Goal: Complete application form: Complete application form

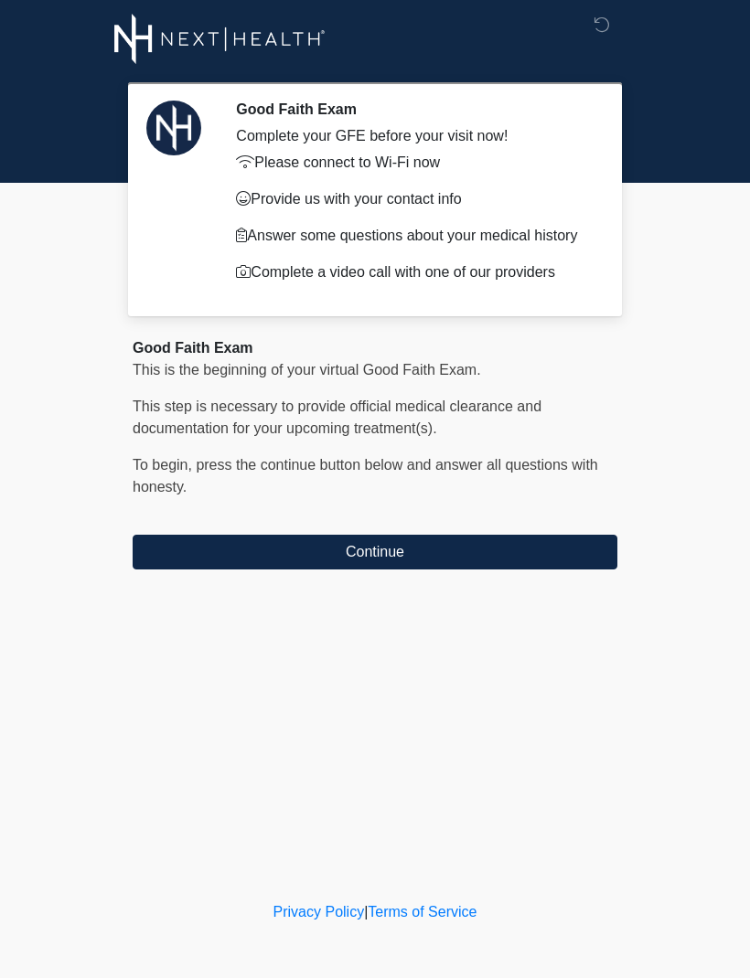
click at [405, 570] on button "Continue" at bounding box center [375, 552] width 485 height 35
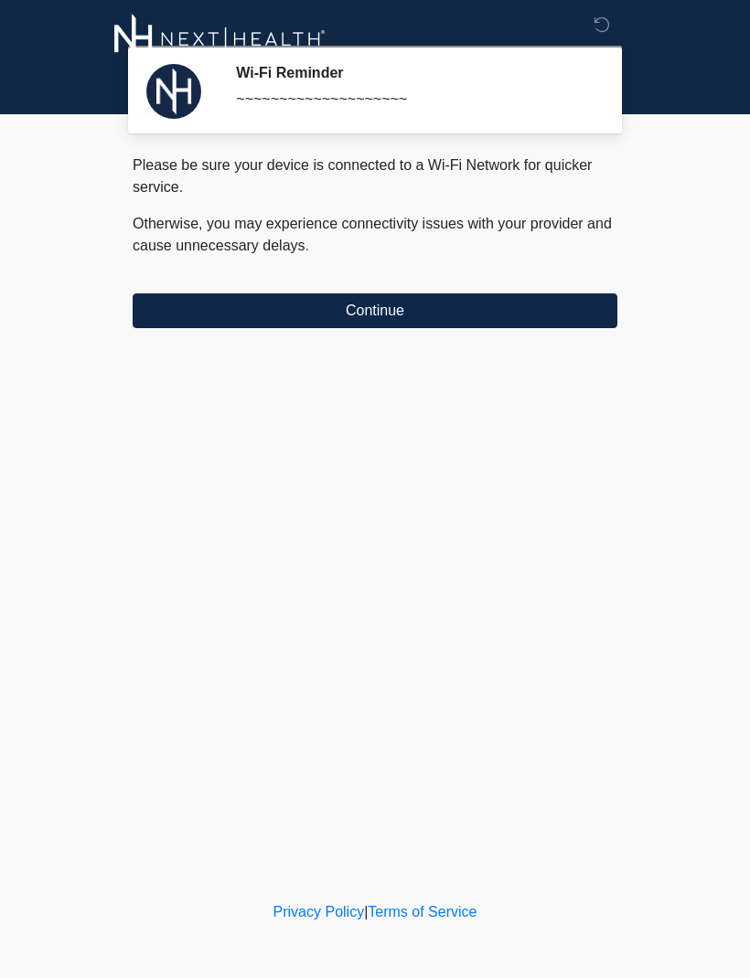
click at [431, 304] on button "Continue" at bounding box center [375, 311] width 485 height 35
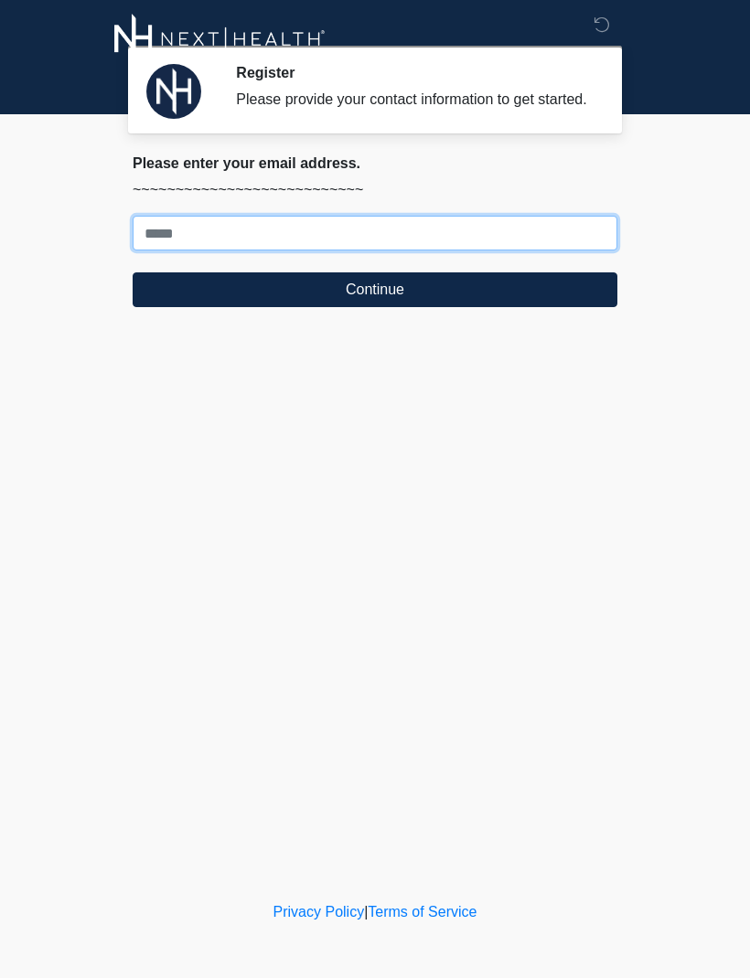
click at [407, 243] on input "Where should we email your treatment plan?" at bounding box center [375, 233] width 485 height 35
type input "**********"
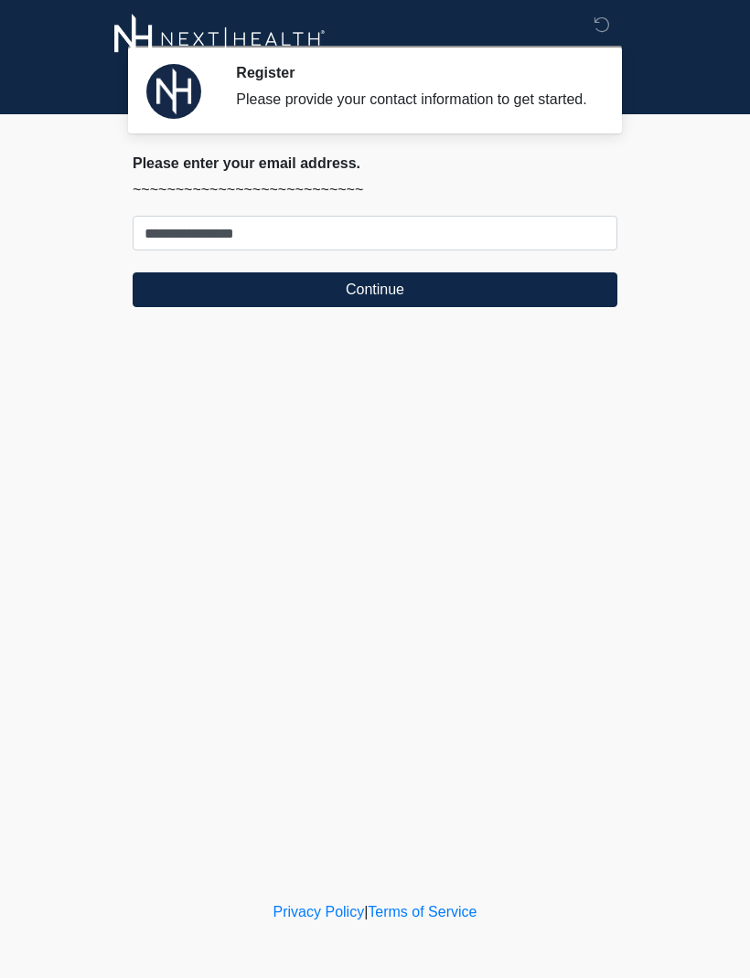
click at [442, 304] on button "Continue" at bounding box center [375, 289] width 485 height 35
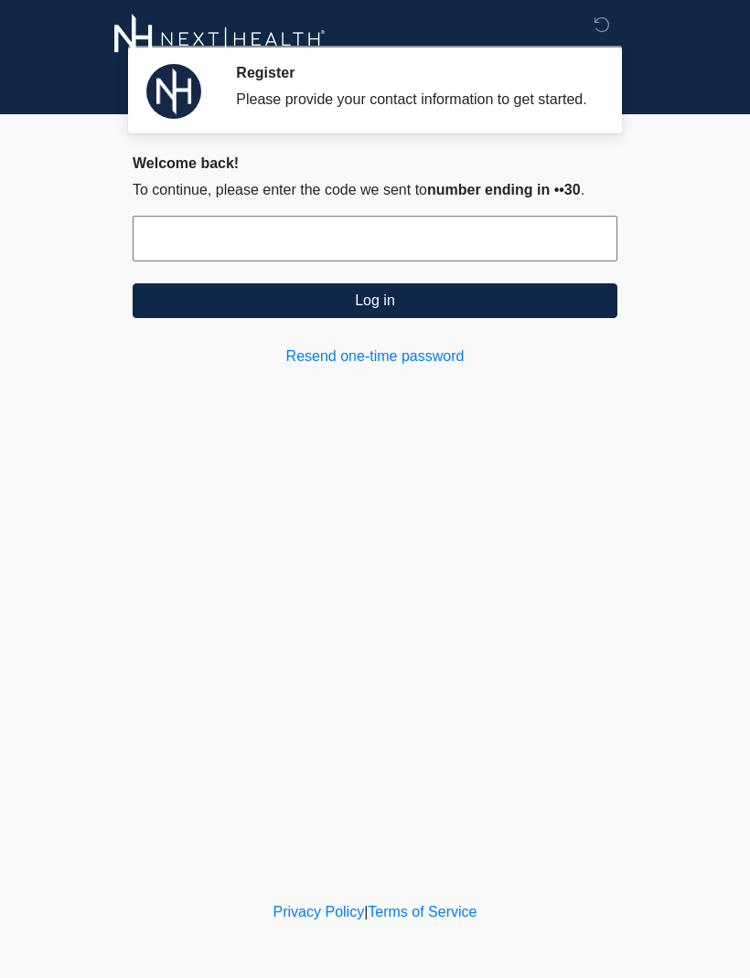
click at [331, 262] on input "text" at bounding box center [375, 239] width 485 height 46
type input "******"
click at [451, 318] on button "Log in" at bounding box center [375, 300] width 485 height 35
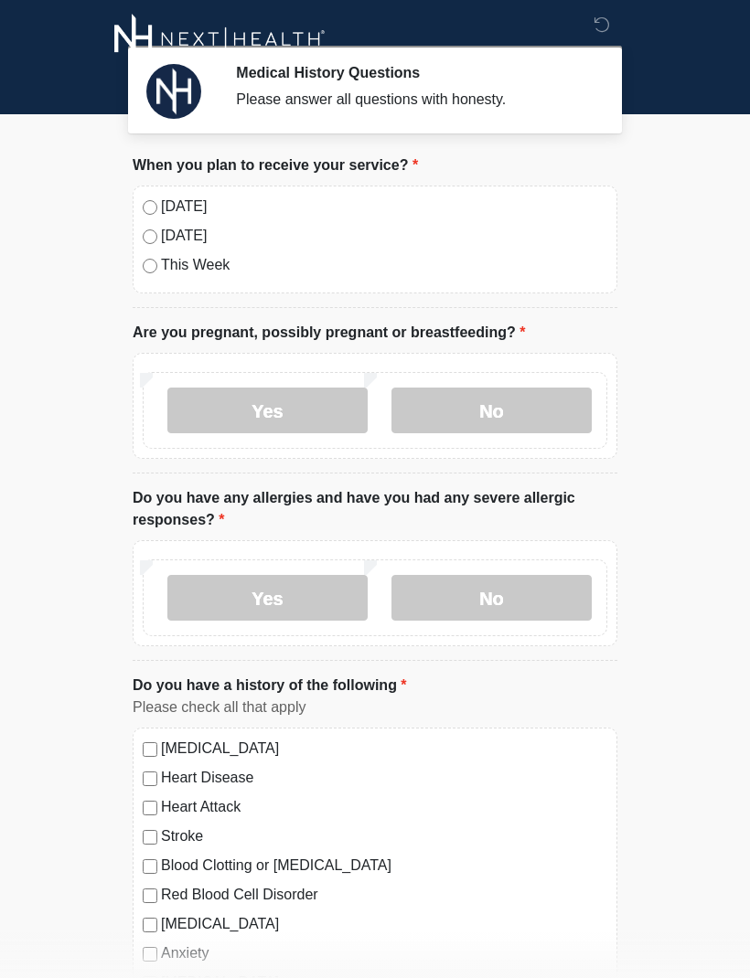
click at [144, 195] on div "Today Tomorrow This Week" at bounding box center [375, 240] width 485 height 108
click at [517, 410] on label "No" at bounding box center [491, 411] width 200 height 46
click at [298, 599] on label "Yes" at bounding box center [267, 598] width 200 height 46
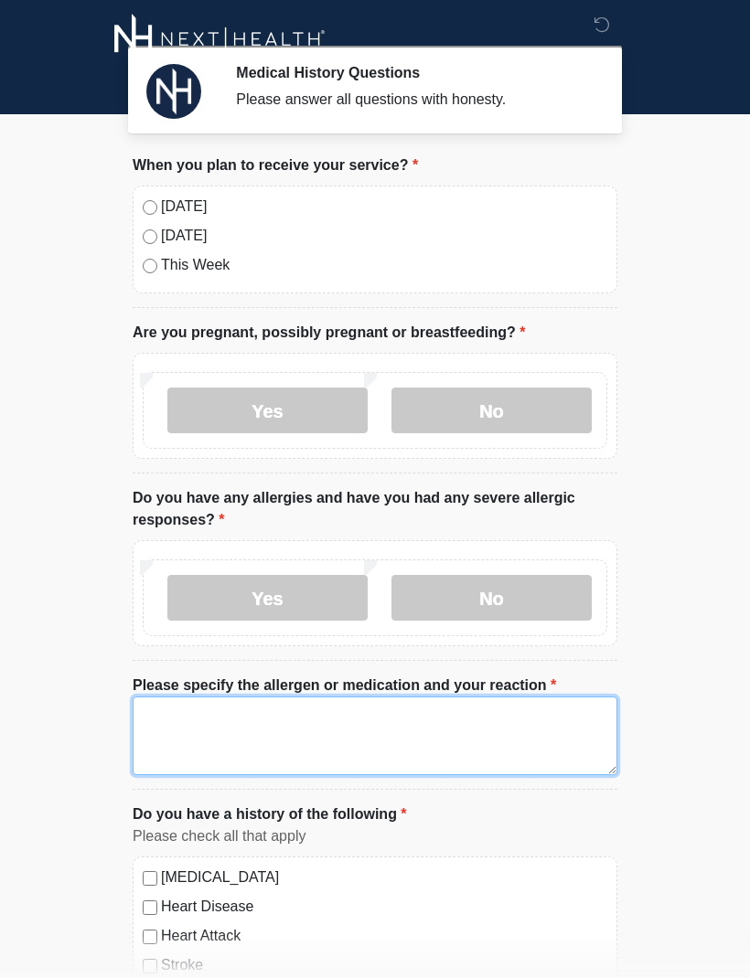
click at [175, 714] on textarea "Please specify the allergen or medication and your reaction" at bounding box center [375, 736] width 485 height 79
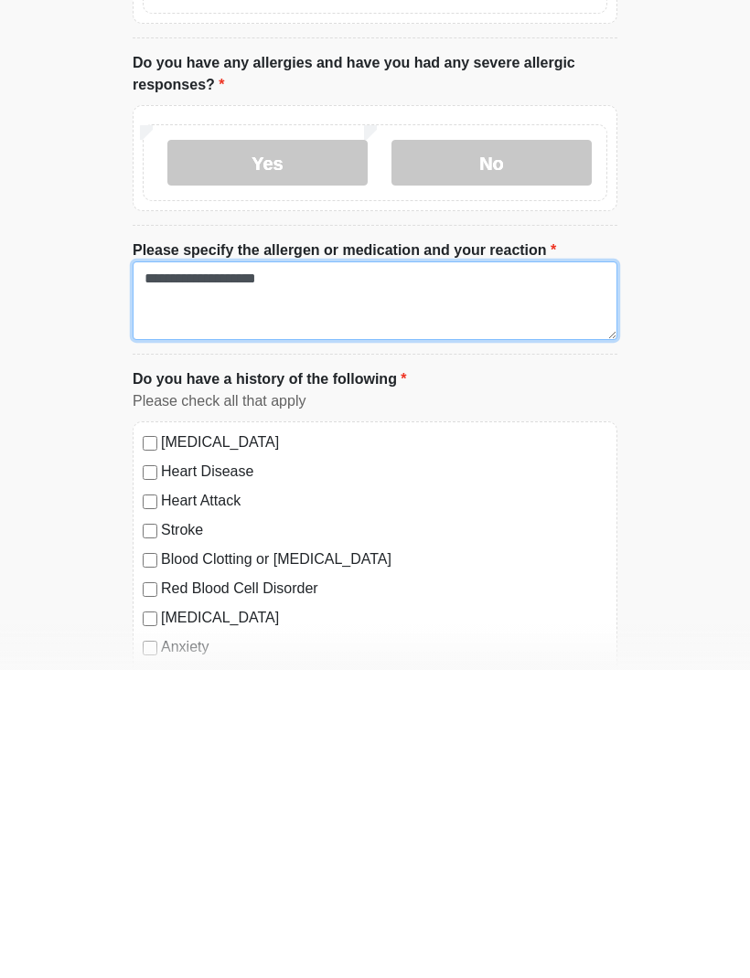
scroll to position [129, 0]
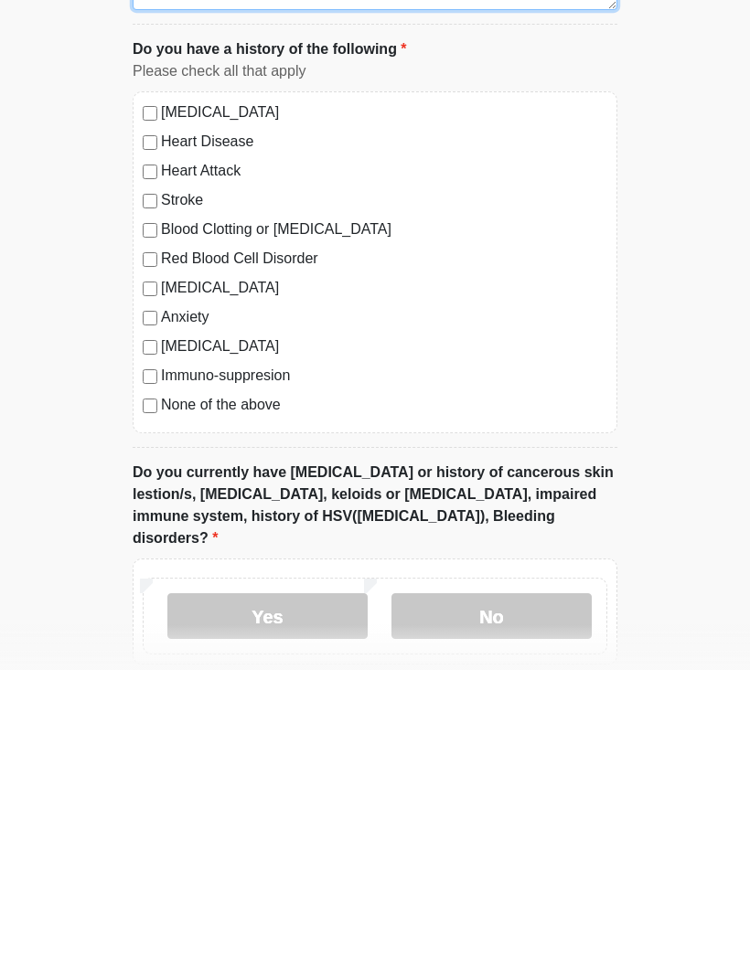
type textarea "**********"
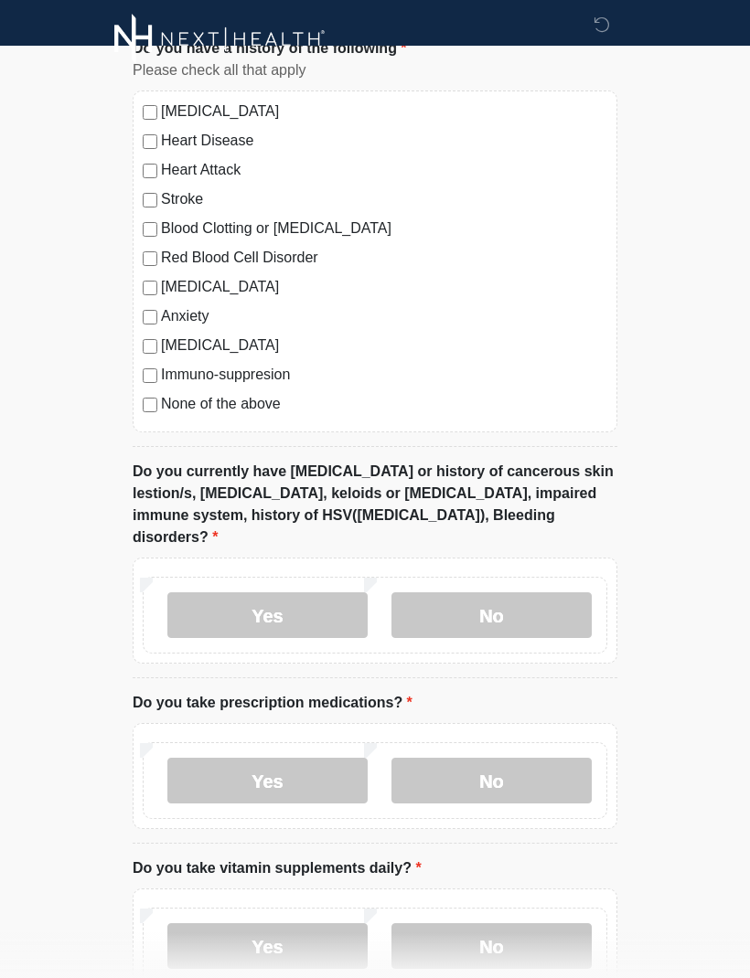
click at [500, 593] on label "No" at bounding box center [491, 616] width 200 height 46
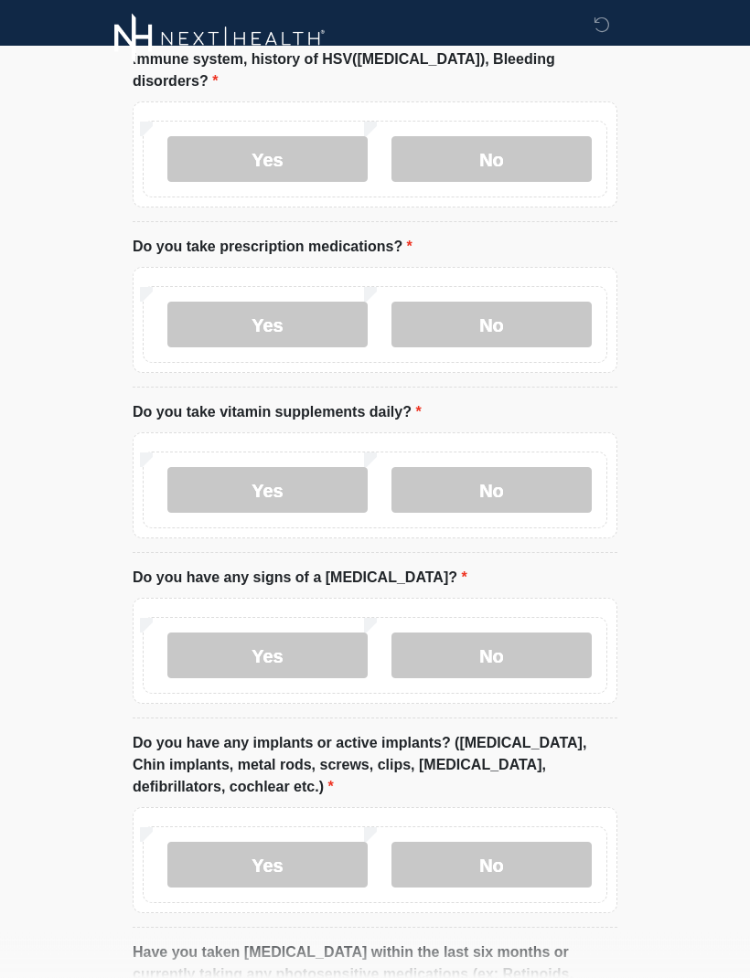
scroll to position [1223, 0]
click at [507, 302] on label "No" at bounding box center [491, 325] width 200 height 46
click at [296, 467] on label "Yes" at bounding box center [267, 490] width 200 height 46
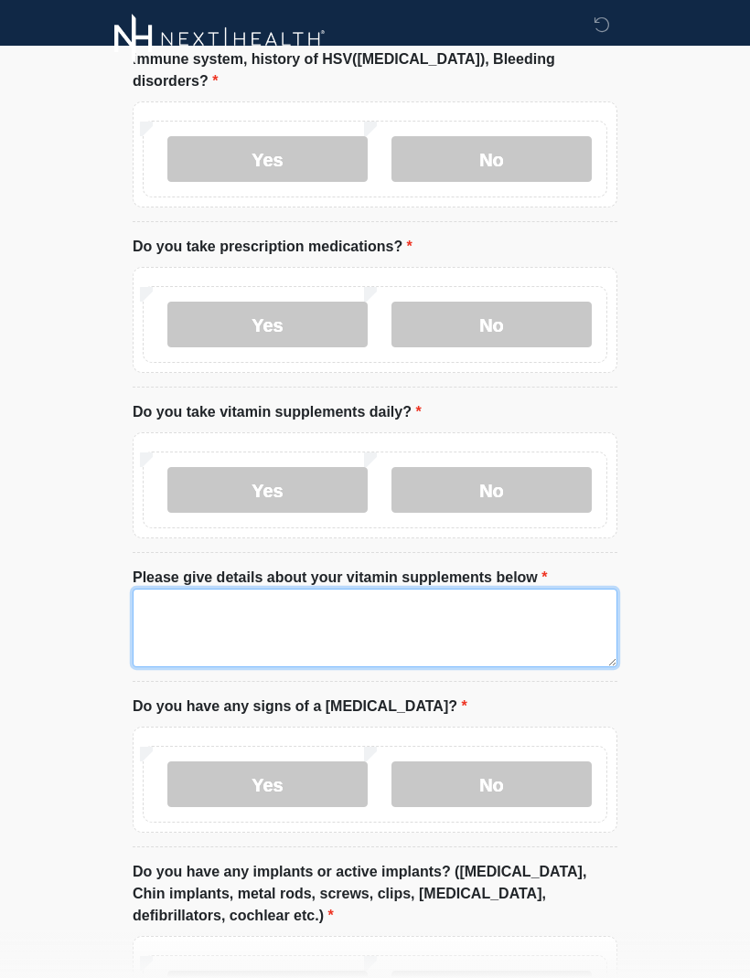
click at [214, 597] on textarea "Please give details about your vitamin supplements below" at bounding box center [375, 628] width 485 height 79
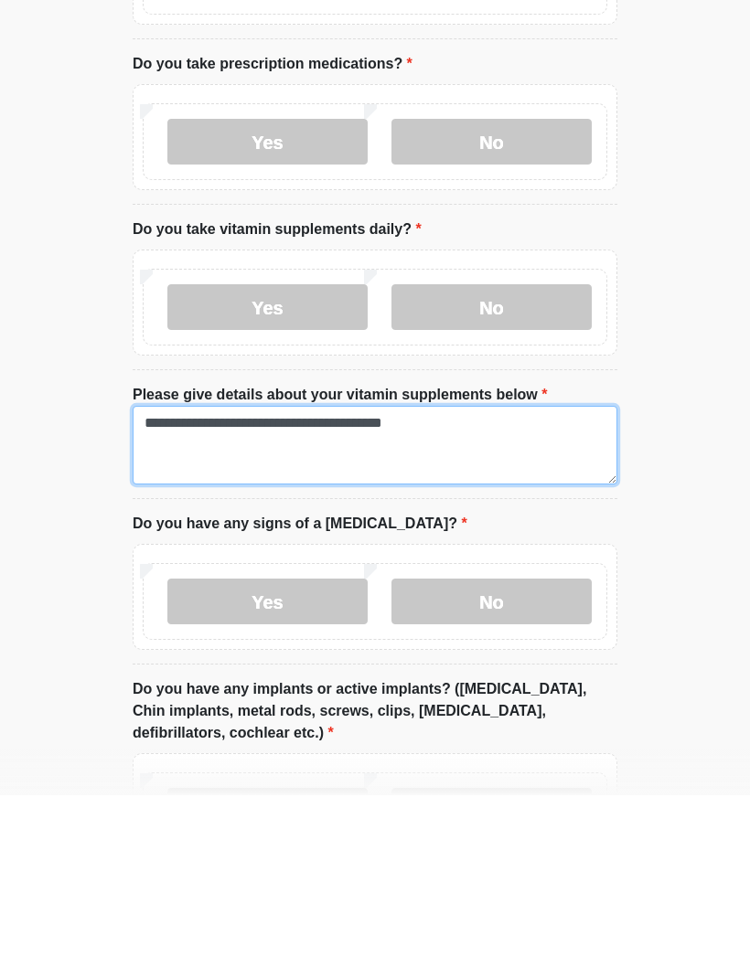
type textarea "**********"
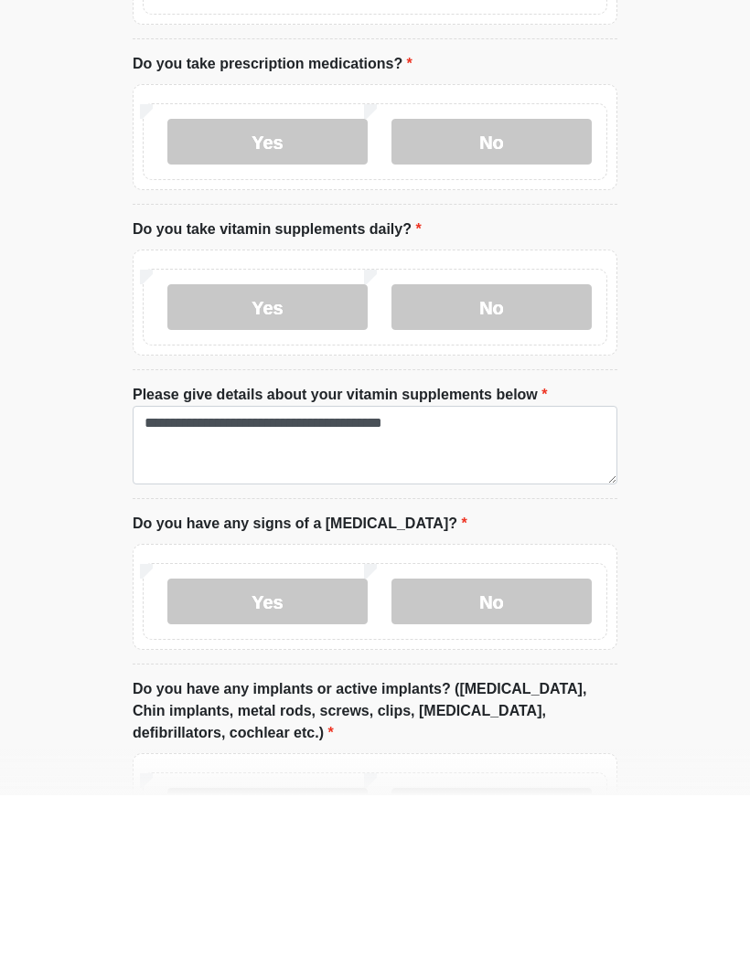
click at [518, 762] on label "No" at bounding box center [491, 785] width 200 height 46
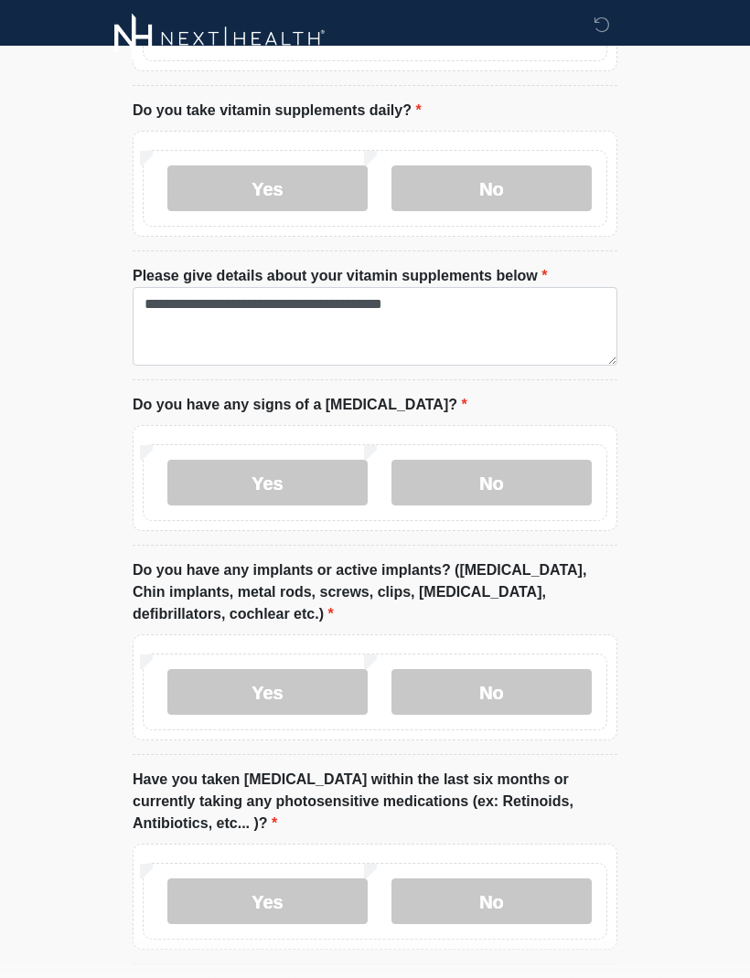
scroll to position [1571, 0]
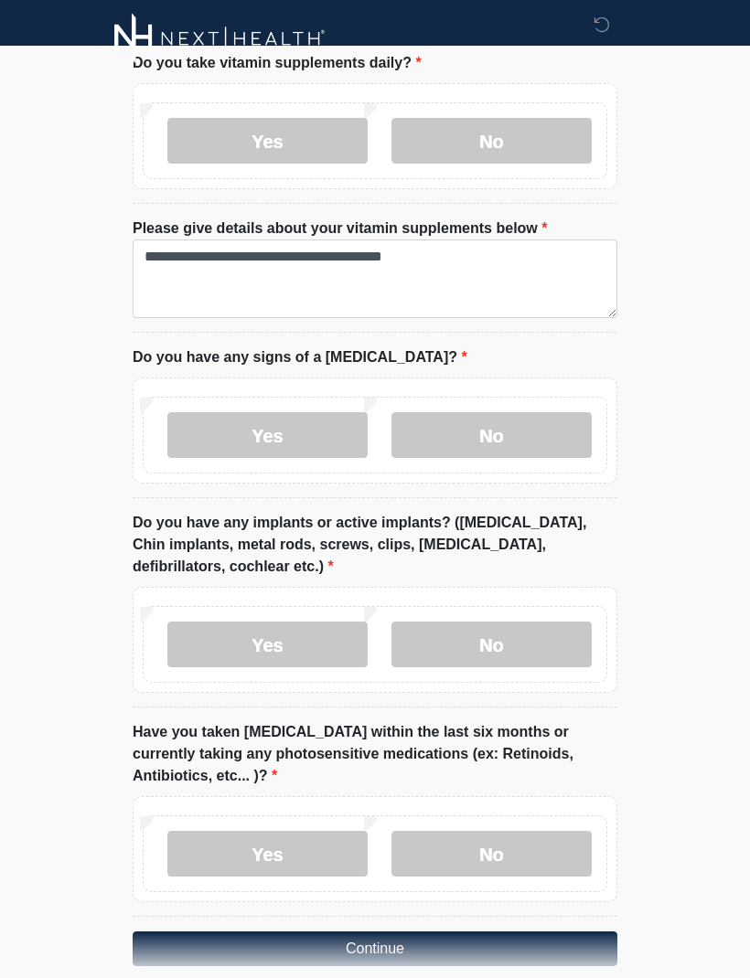
click at [321, 623] on label "Yes" at bounding box center [267, 646] width 200 height 46
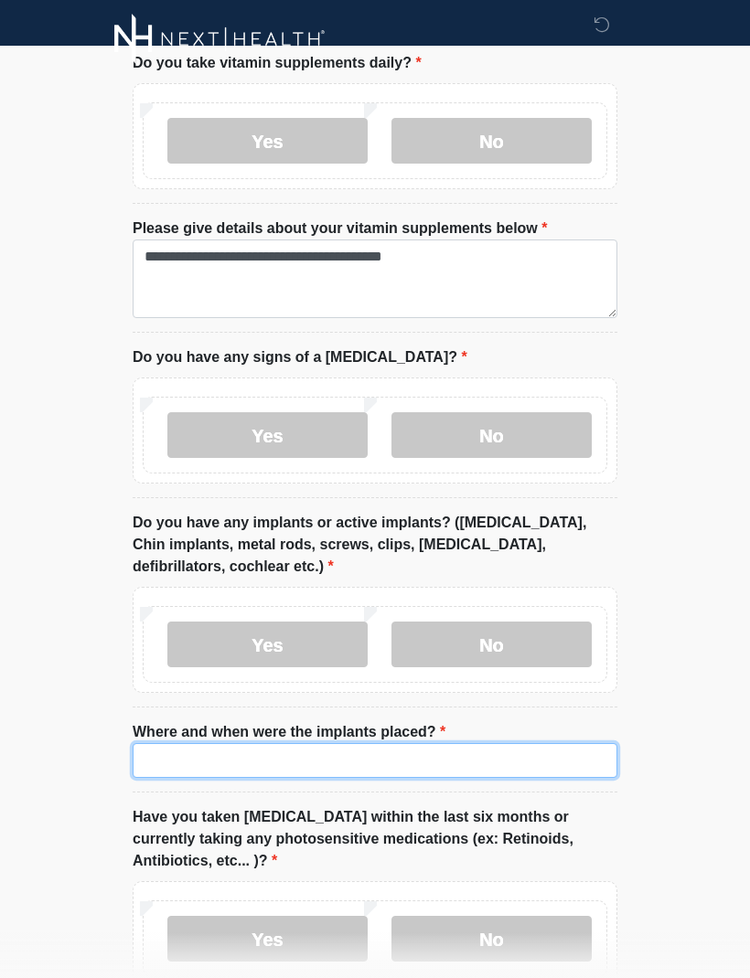
click at [289, 743] on input "Where and when were the implants placed?" at bounding box center [375, 760] width 485 height 35
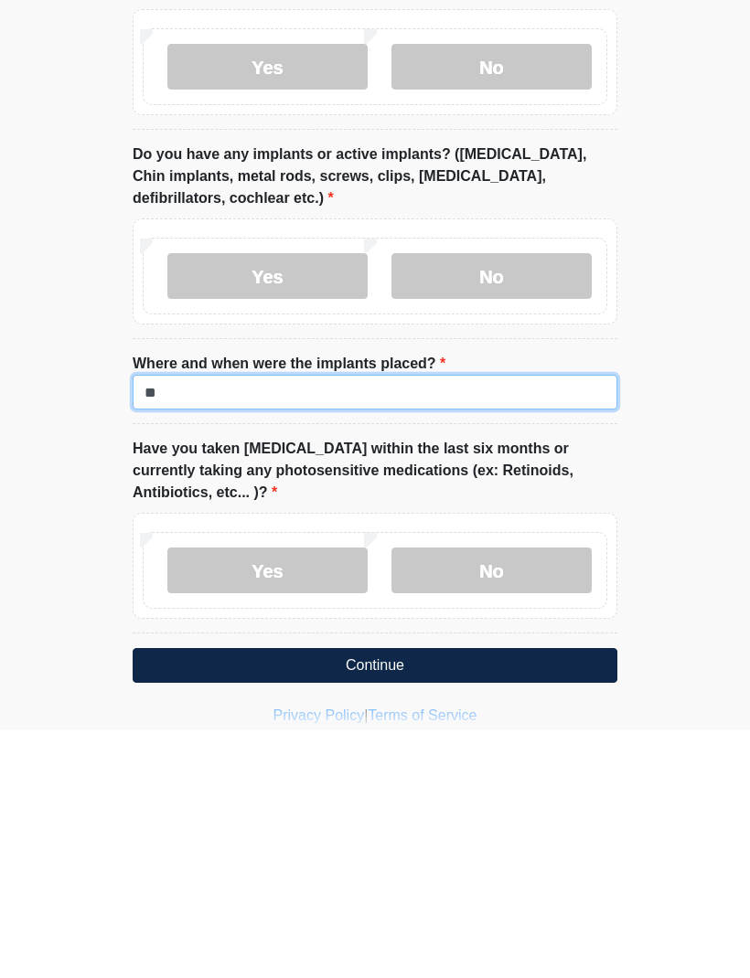
type input "*"
type input "**********"
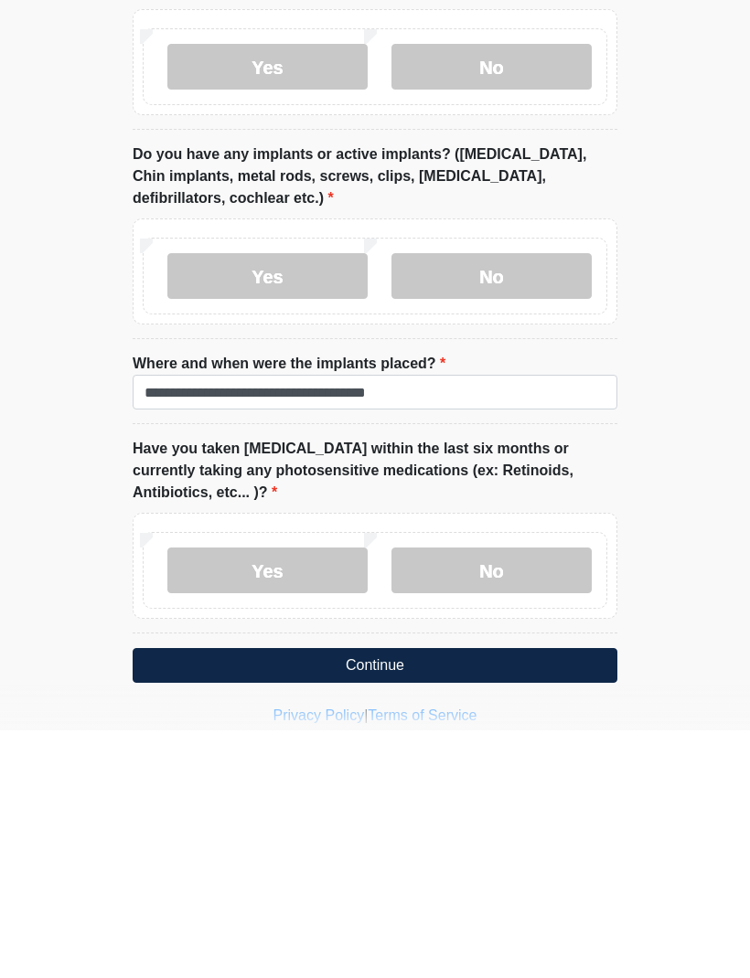
click at [516, 796] on label "No" at bounding box center [491, 819] width 200 height 46
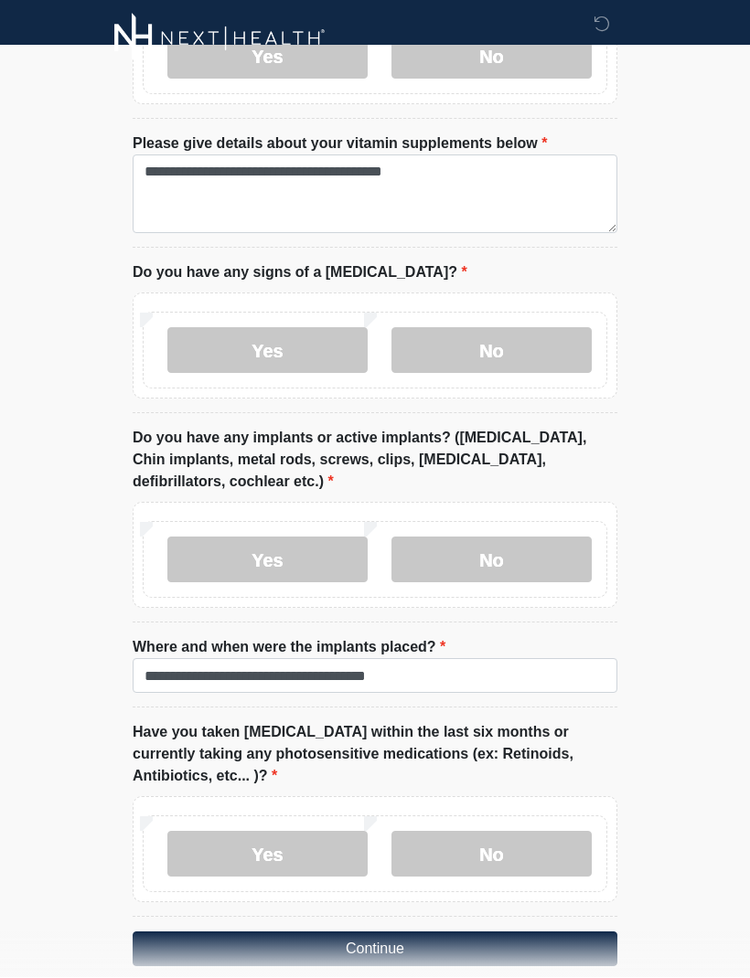
scroll to position [1656, 0]
click at [508, 832] on label "No" at bounding box center [491, 855] width 200 height 46
click at [431, 933] on button "Continue" at bounding box center [375, 950] width 485 height 35
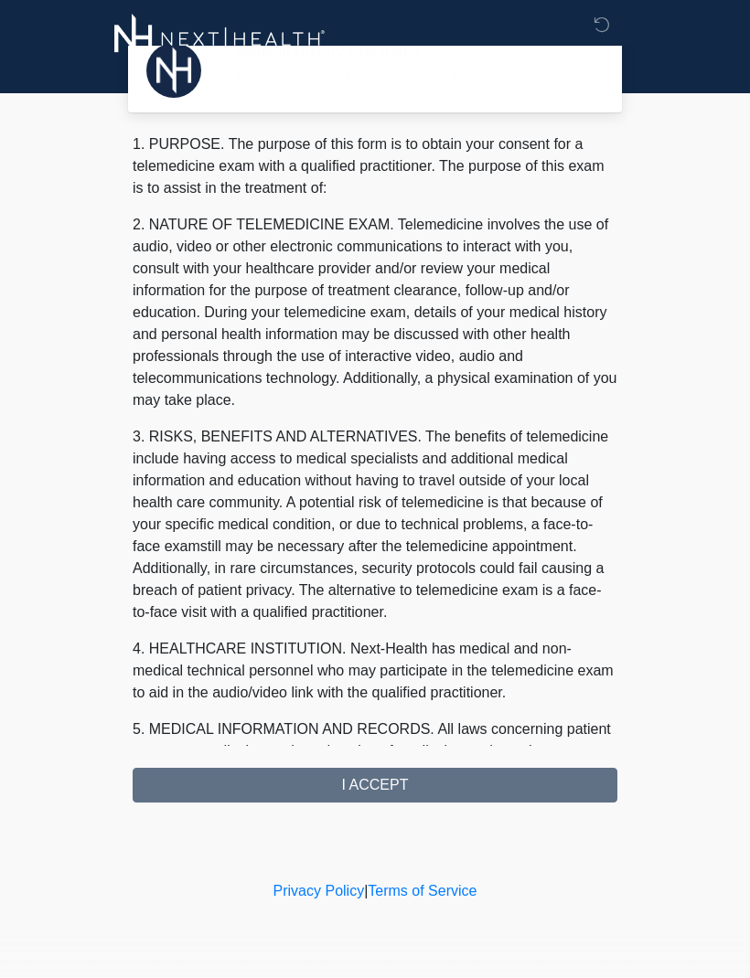
scroll to position [0, 0]
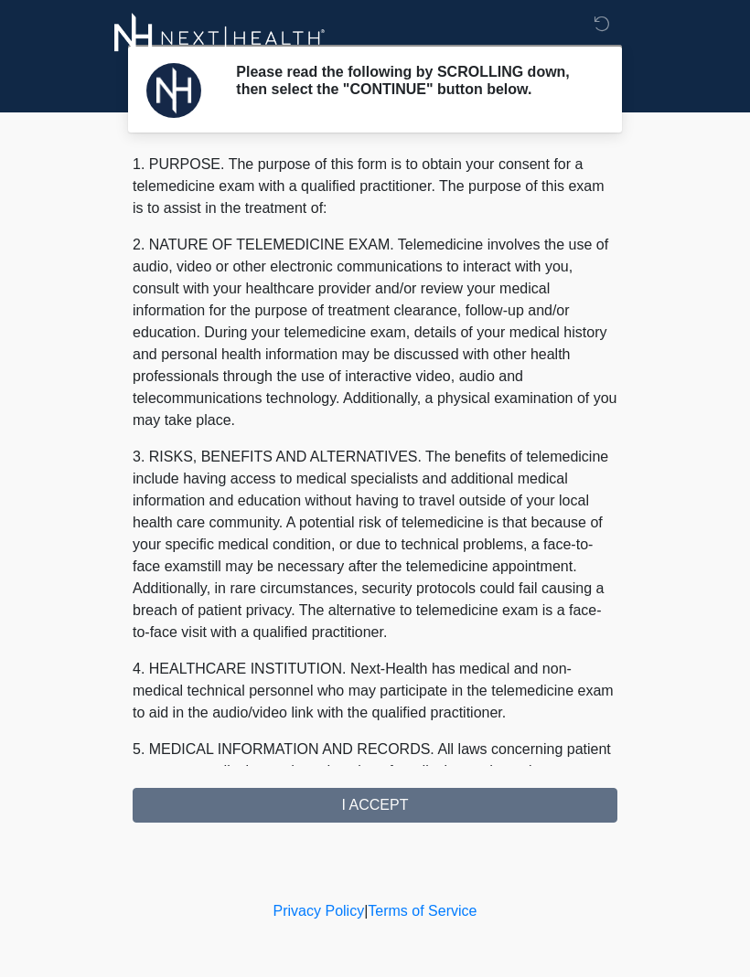
click at [379, 814] on div "1. PURPOSE. The purpose of this form is to obtain your consent for a telemedici…" at bounding box center [375, 489] width 485 height 669
click at [382, 811] on div "1. PURPOSE. The purpose of this form is to obtain your consent for a telemedici…" at bounding box center [375, 489] width 485 height 669
click at [412, 817] on div "1. PURPOSE. The purpose of this form is to obtain your consent for a telemedici…" at bounding box center [375, 489] width 485 height 669
click at [341, 807] on div "1. PURPOSE. The purpose of this form is to obtain your consent for a telemedici…" at bounding box center [375, 489] width 485 height 669
click at [469, 810] on div "1. PURPOSE. The purpose of this form is to obtain your consent for a telemedici…" at bounding box center [375, 489] width 485 height 669
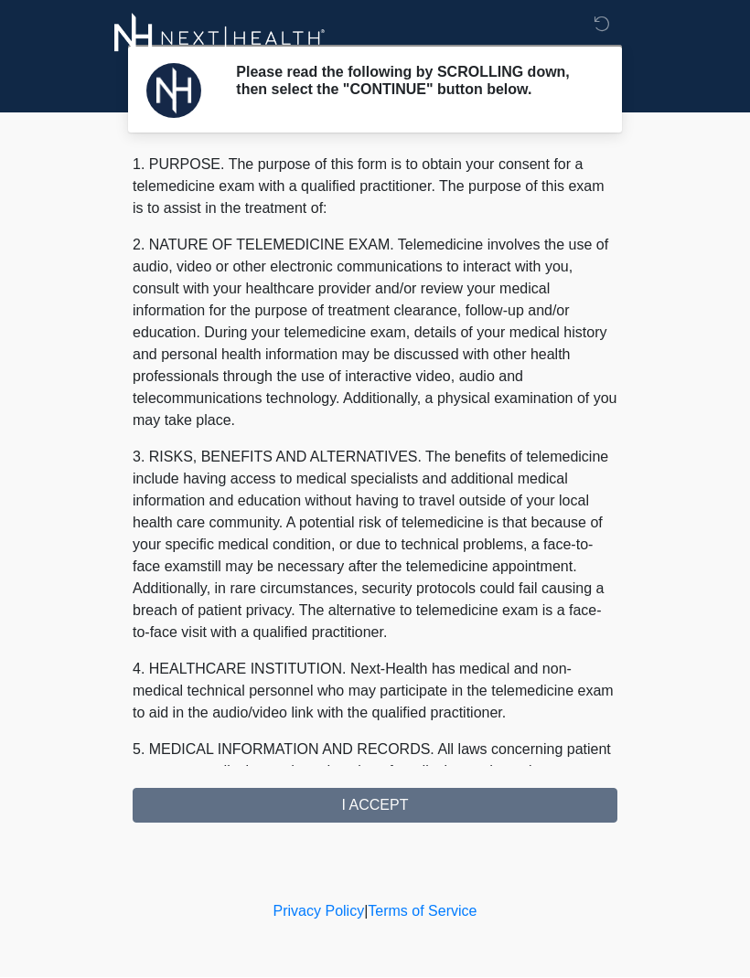
click at [369, 815] on div "1. PURPOSE. The purpose of this form is to obtain your consent for a telemedici…" at bounding box center [375, 489] width 485 height 669
click at [388, 824] on div "1. PURPOSE. The purpose of this form is to obtain your consent for a telemedici…" at bounding box center [375, 489] width 485 height 669
click at [409, 812] on div "1. PURPOSE. The purpose of this form is to obtain your consent for a telemedici…" at bounding box center [375, 489] width 485 height 669
click at [393, 805] on div "1. PURPOSE. The purpose of this form is to obtain your consent for a telemedici…" at bounding box center [375, 489] width 485 height 669
click at [393, 804] on div "1. PURPOSE. The purpose of this form is to obtain your consent for a telemedici…" at bounding box center [375, 489] width 485 height 669
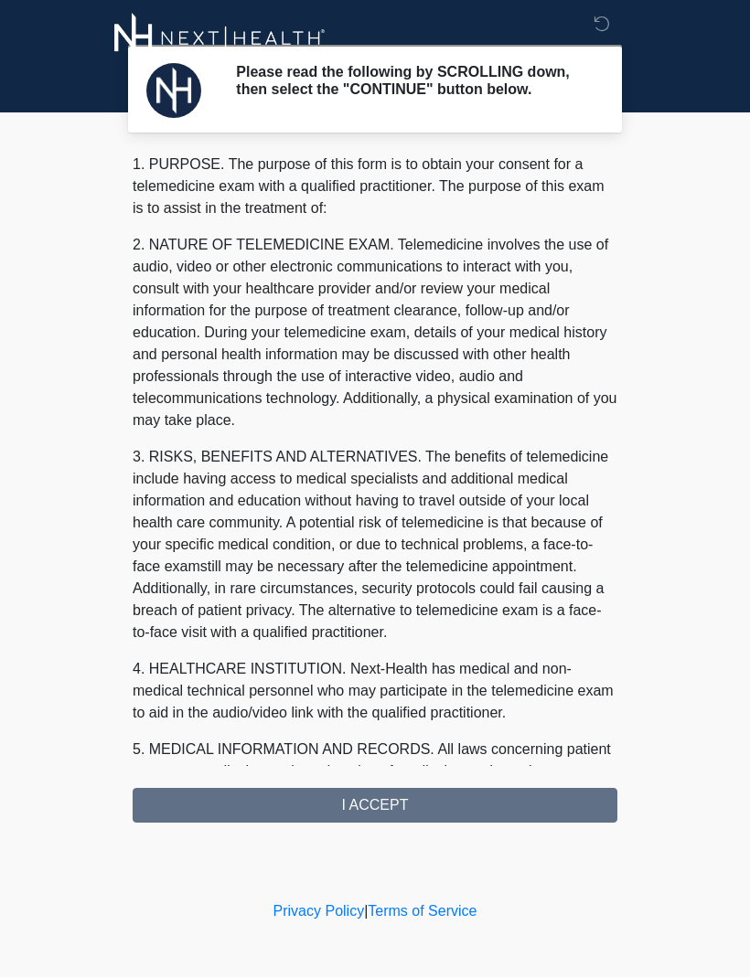
click at [377, 822] on div "1. PURPOSE. The purpose of this form is to obtain your consent for a telemedici…" at bounding box center [375, 489] width 485 height 669
click at [376, 821] on div "1. PURPOSE. The purpose of this form is to obtain your consent for a telemedici…" at bounding box center [375, 489] width 485 height 669
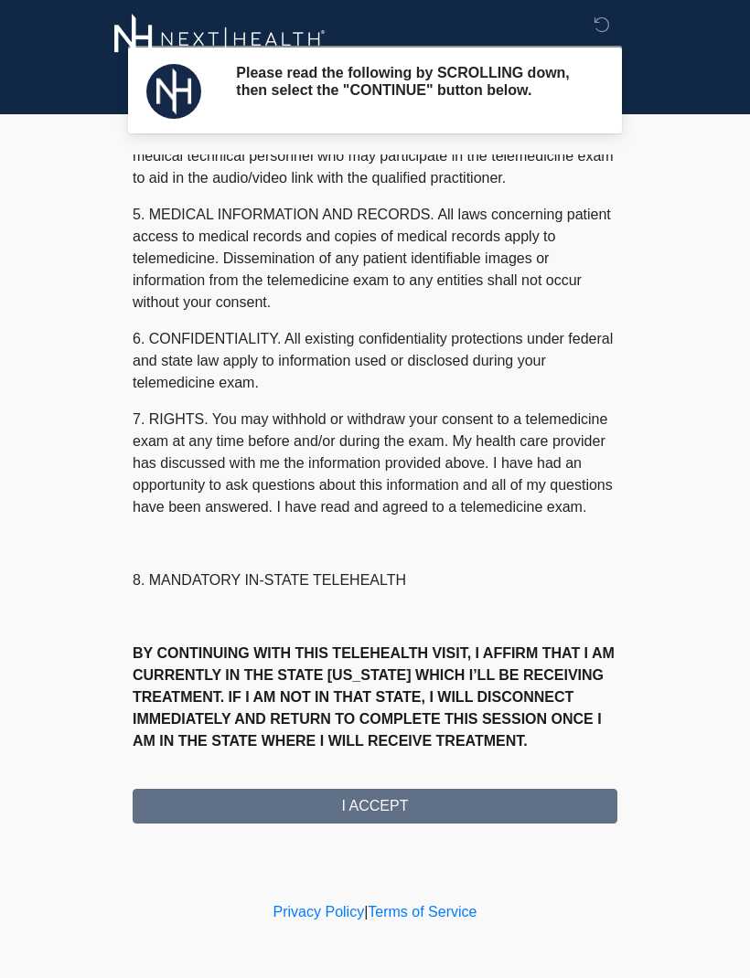
scroll to position [580, 0]
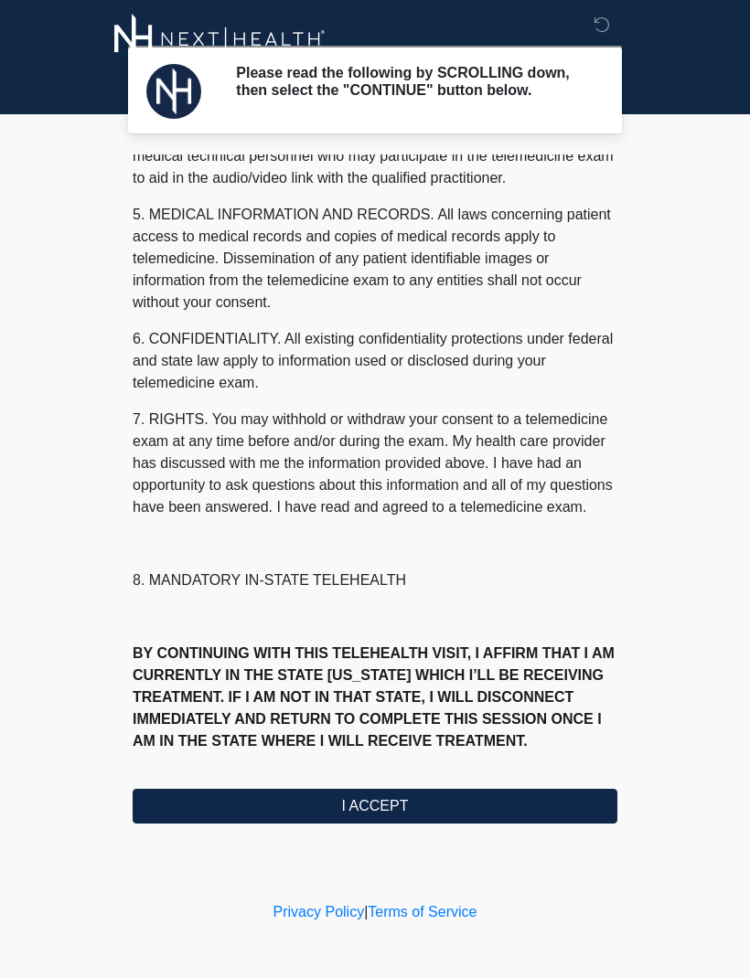
click at [407, 810] on button "I ACCEPT" at bounding box center [375, 806] width 485 height 35
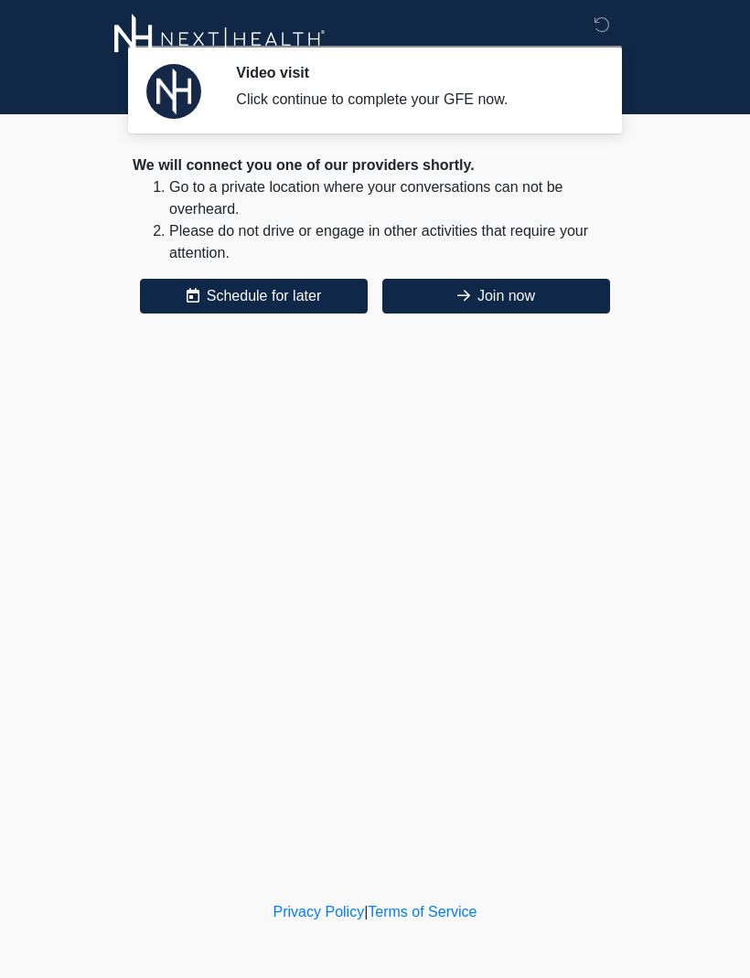
click at [534, 289] on button "Join now" at bounding box center [496, 296] width 228 height 35
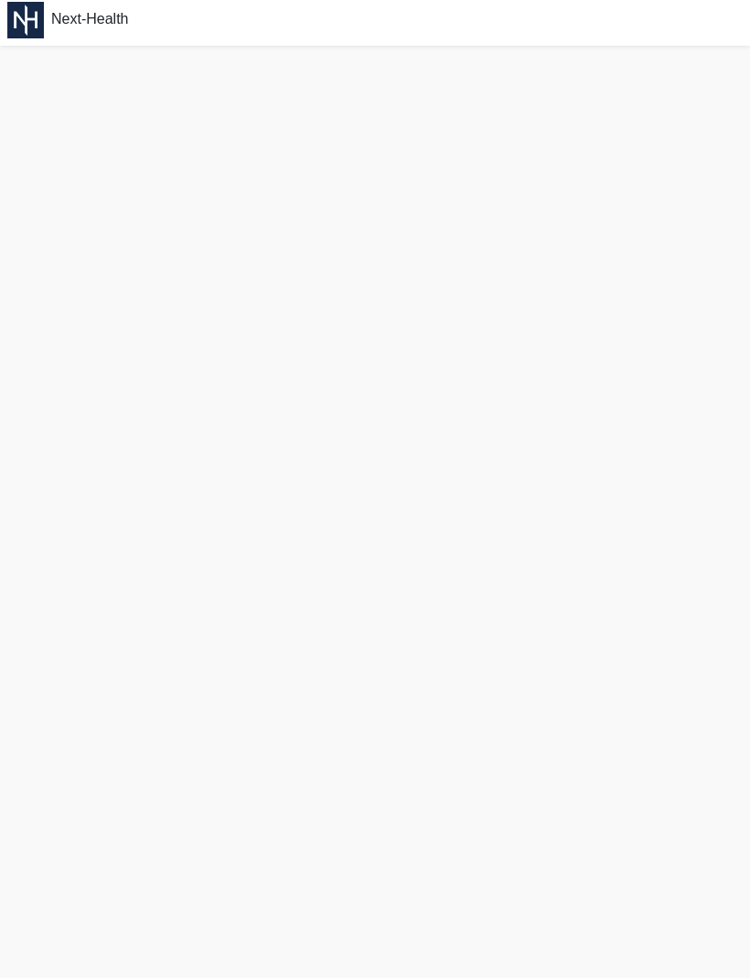
scroll to position [5, 0]
